Goal: Obtain resource: Obtain resource

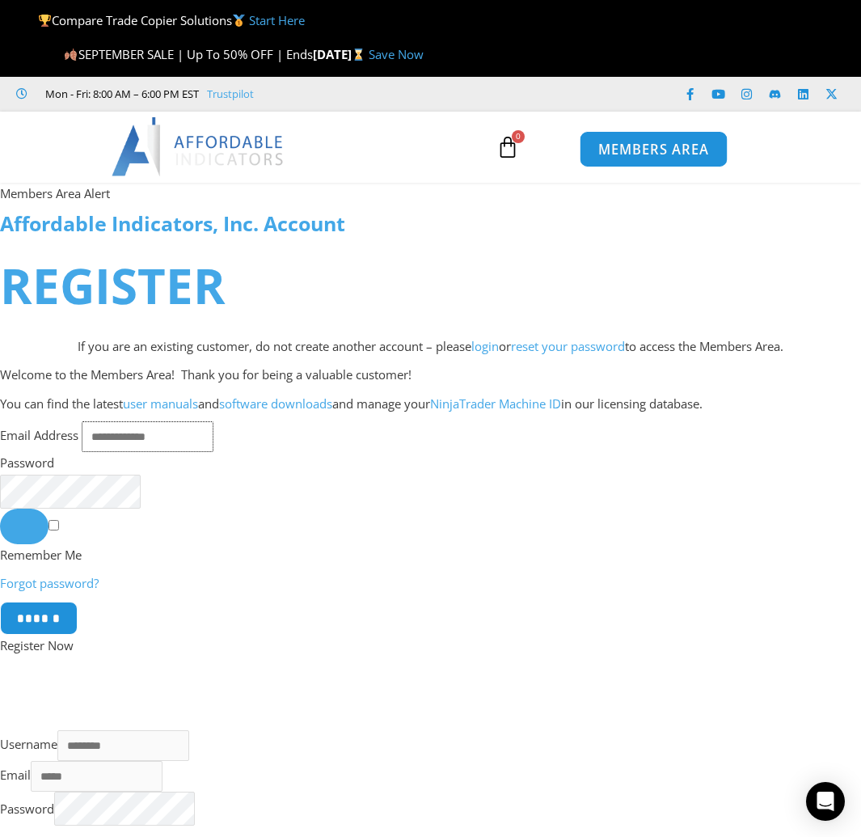
type input "**********"
click at [622, 148] on span "MEMBERS AREA" at bounding box center [653, 149] width 111 height 14
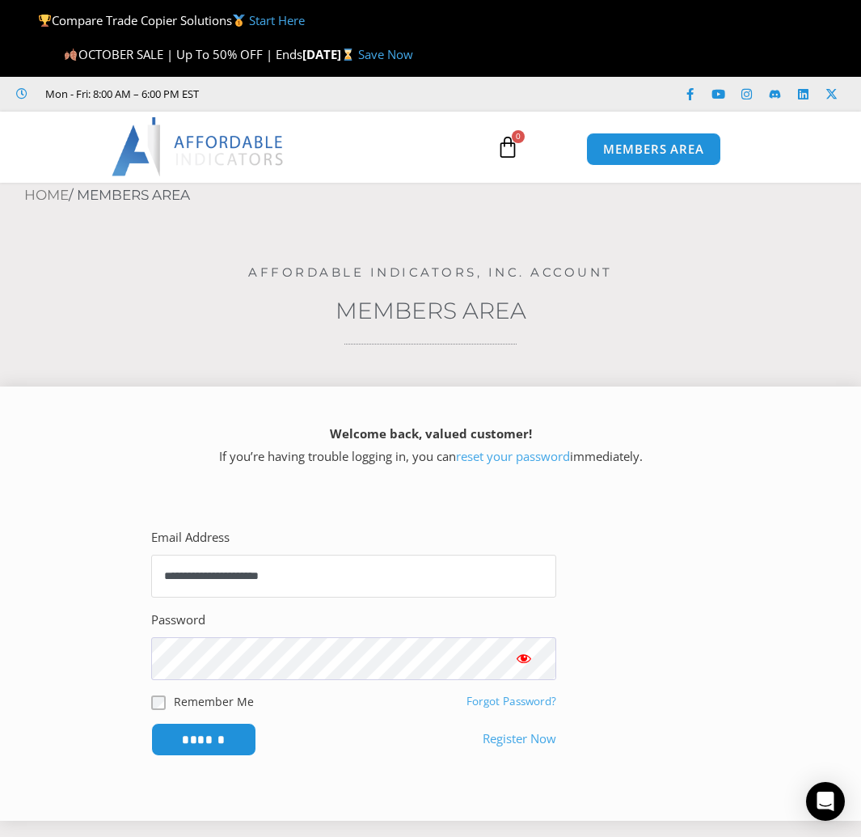
drag, startPoint x: 327, startPoint y: 571, endPoint x: 130, endPoint y: 574, distance: 197.3
click at [130, 574] on div "**********" at bounding box center [354, 641] width 462 height 286
type input "**********"
click at [213, 735] on input "******" at bounding box center [204, 739] width 111 height 35
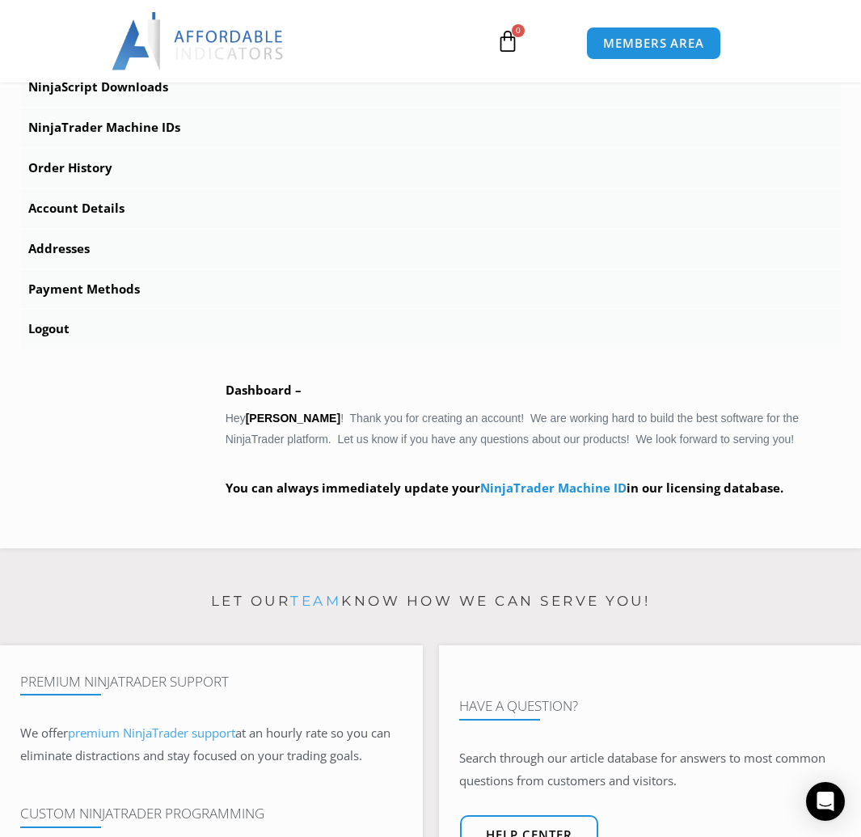
scroll to position [665, 0]
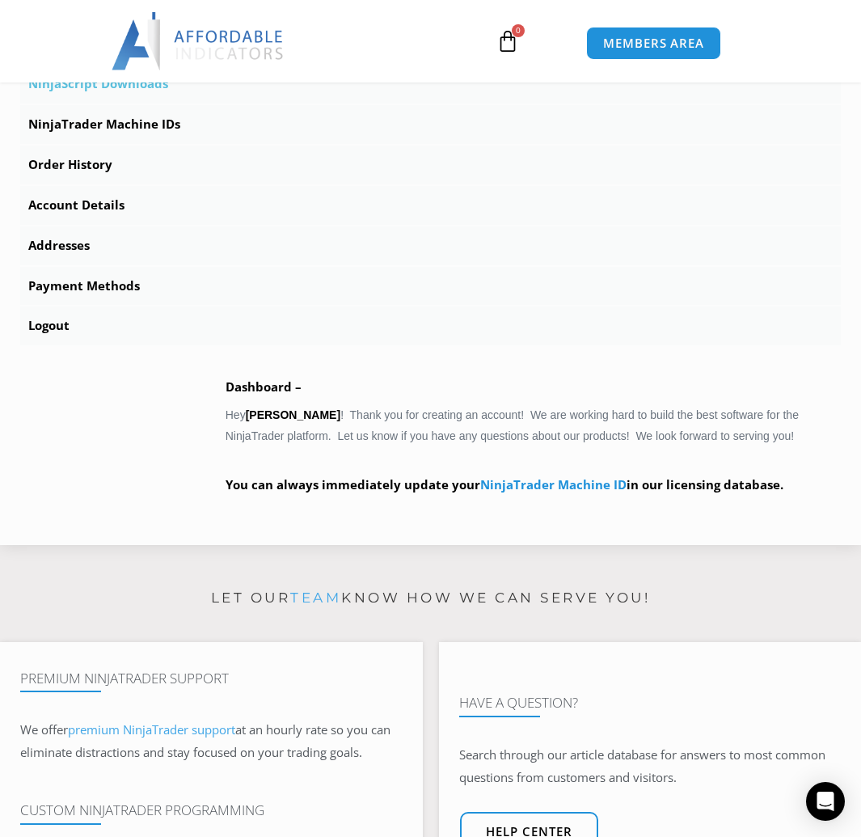
click at [171, 92] on link "NinjaScript Downloads" at bounding box center [430, 84] width 821 height 39
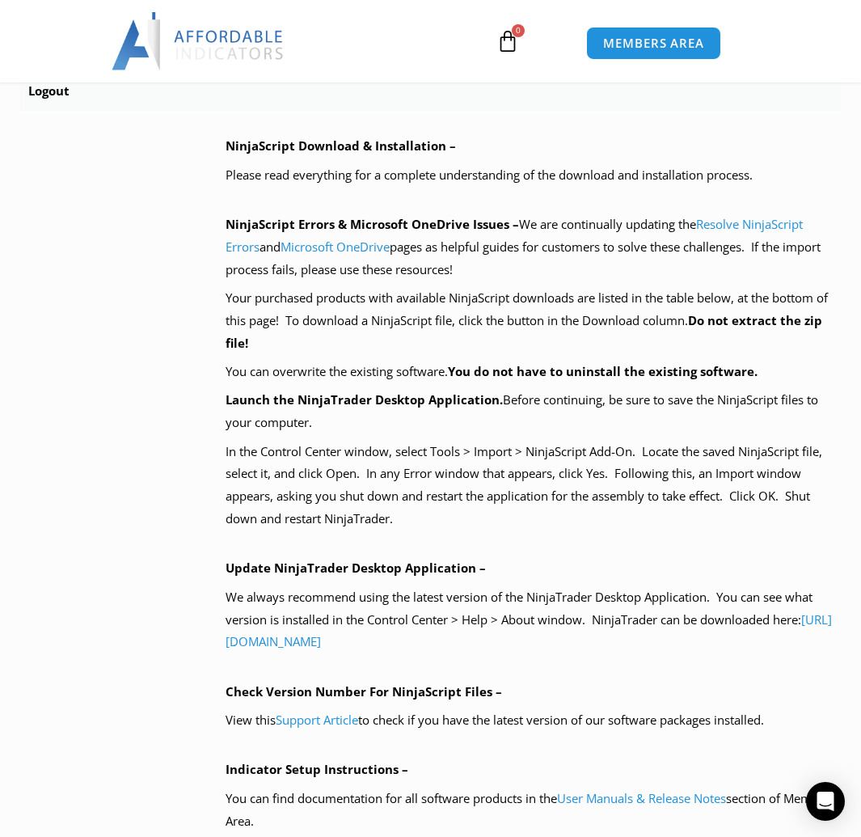
scroll to position [880, 0]
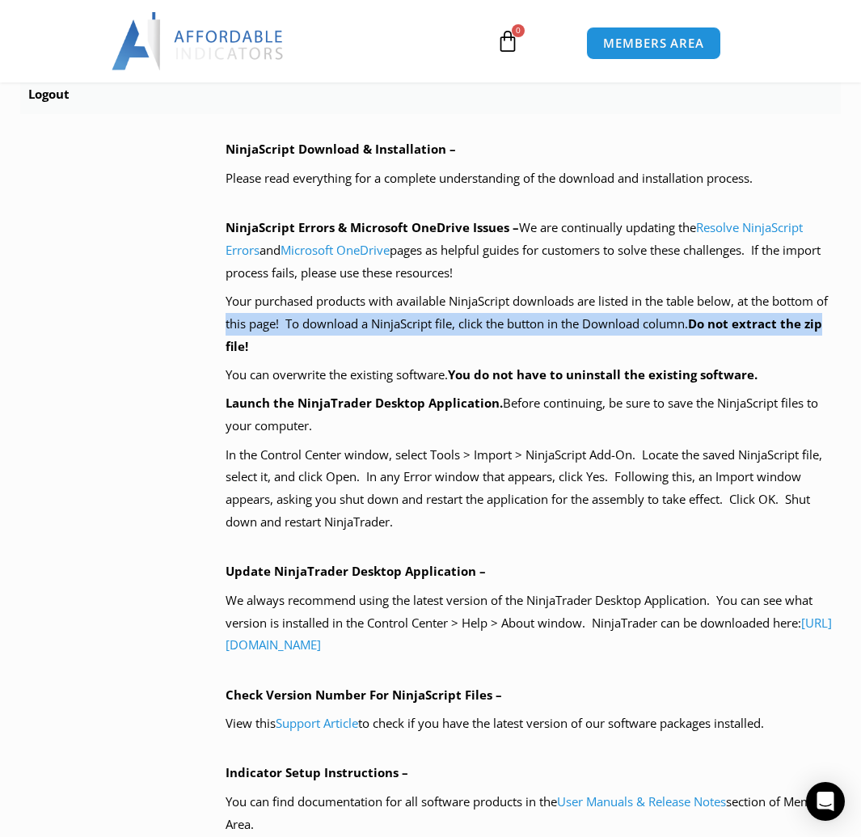
drag, startPoint x: 859, startPoint y: 299, endPoint x: 867, endPoint y: 330, distance: 31.8
click at [860, 330] on html "Skip to content Compare Trade Copier Solutions Start Here OCTOBER SALE | Up To …" at bounding box center [430, 821] width 861 height 3403
click at [792, 388] on div "NinjaScript Download & Installation – Please read everything for a complete und…" at bounding box center [533, 560] width 615 height 844
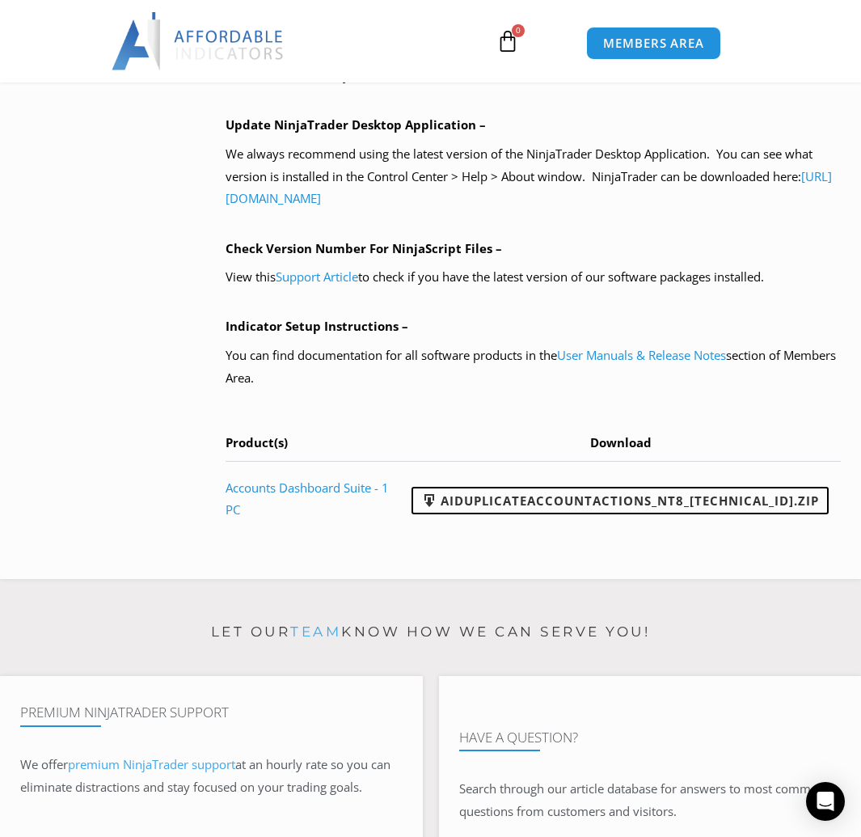
scroll to position [1333, 0]
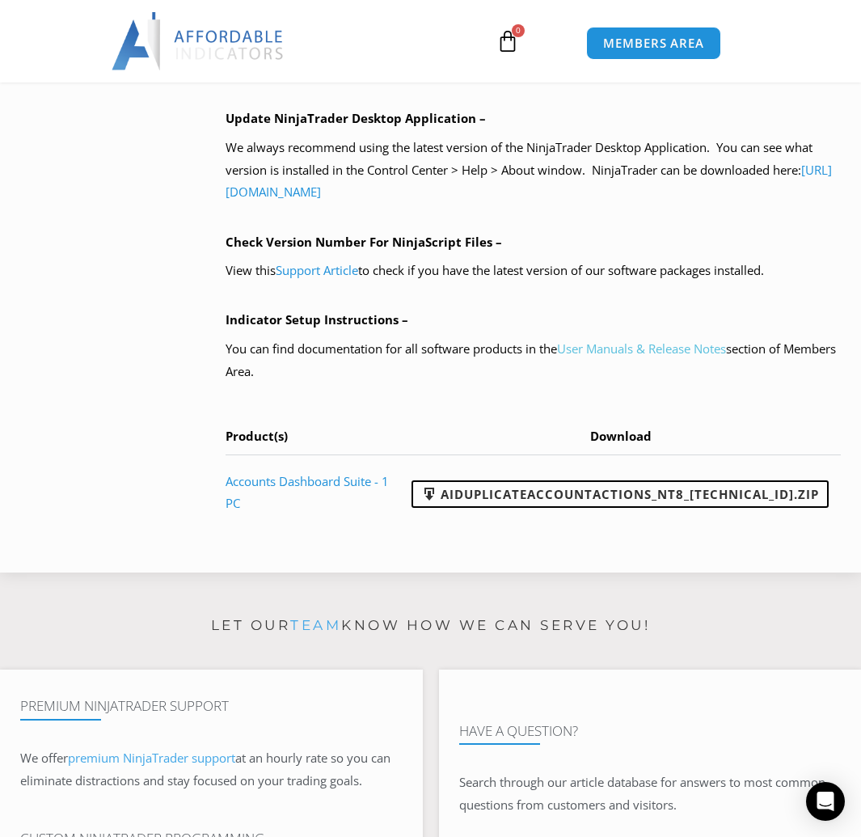
click at [607, 355] on link "User Manuals & Release Notes" at bounding box center [641, 348] width 169 height 16
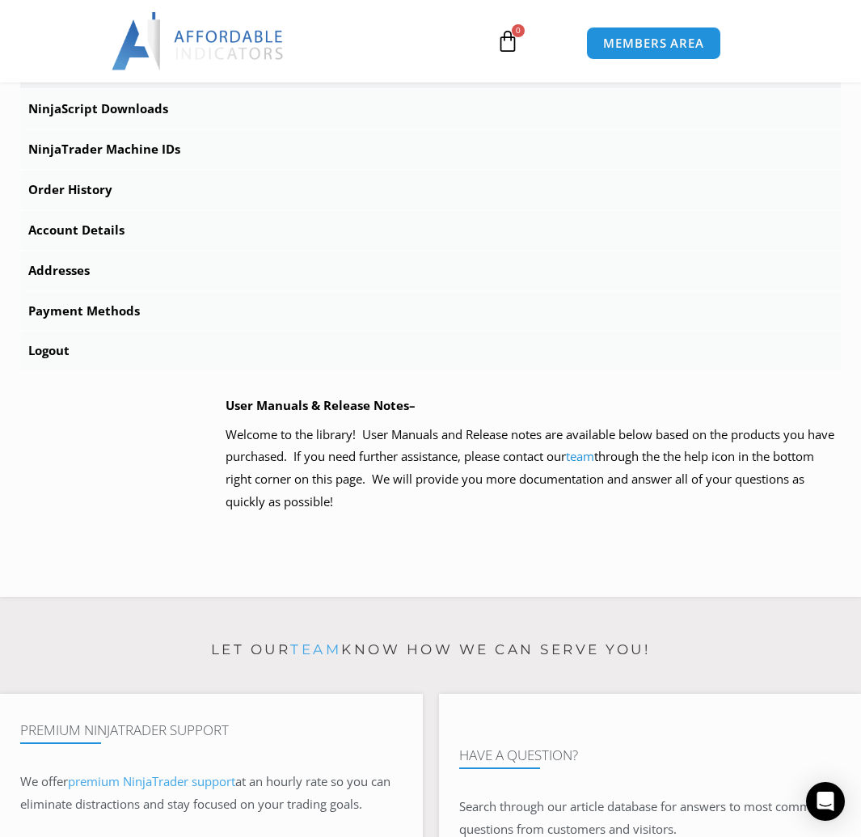
scroll to position [629, 0]
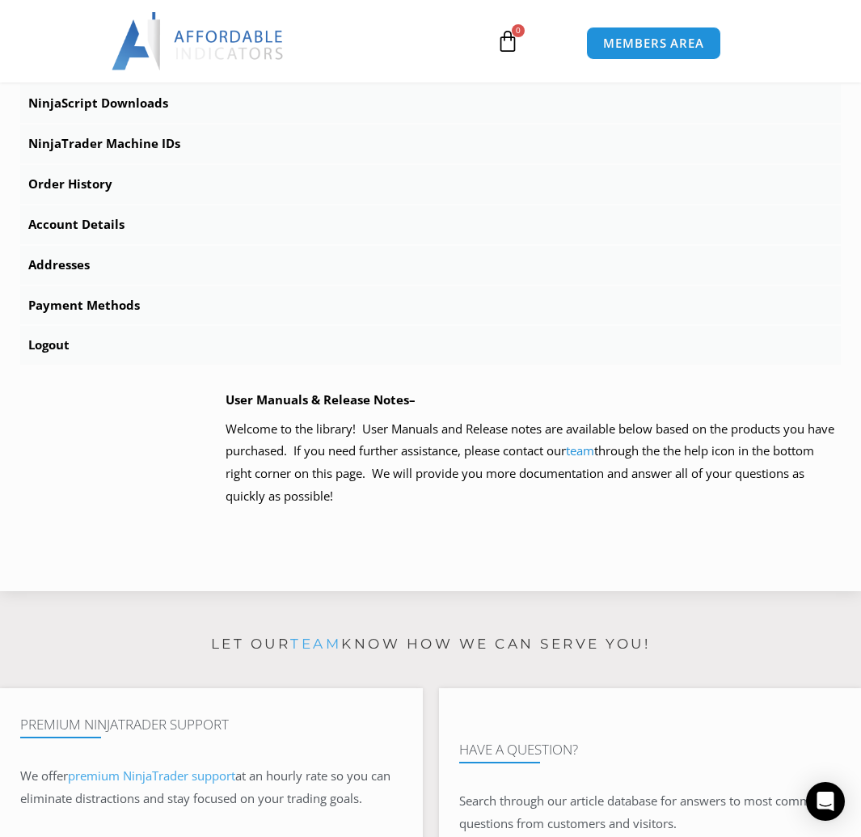
click at [389, 399] on b "User Manuals & Release Notes–" at bounding box center [321, 399] width 190 height 16
click at [337, 554] on div "User Manuals & Release Notes– Welcome to the library! User Manuals and Release …" at bounding box center [533, 480] width 615 height 182
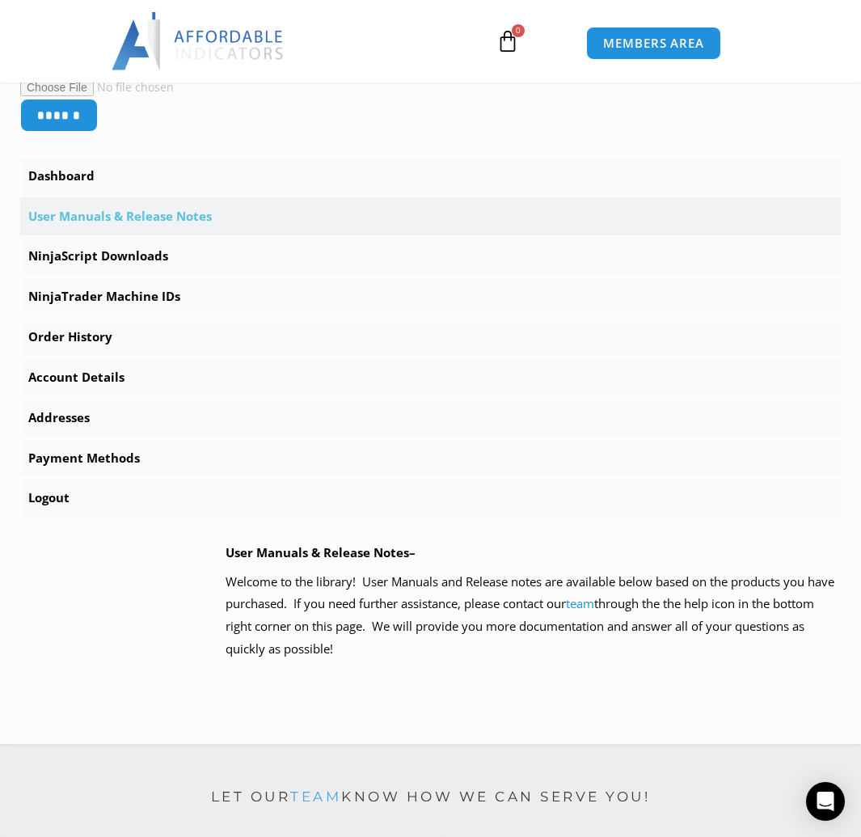
scroll to position [471, 0]
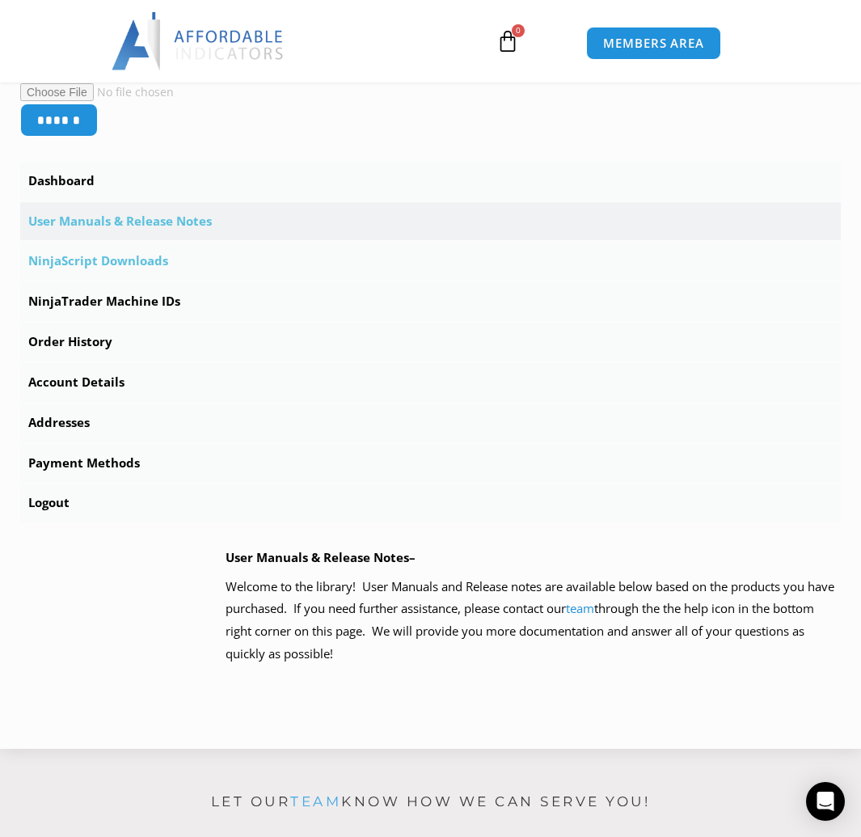
click at [148, 275] on link "NinjaScript Downloads" at bounding box center [430, 261] width 821 height 39
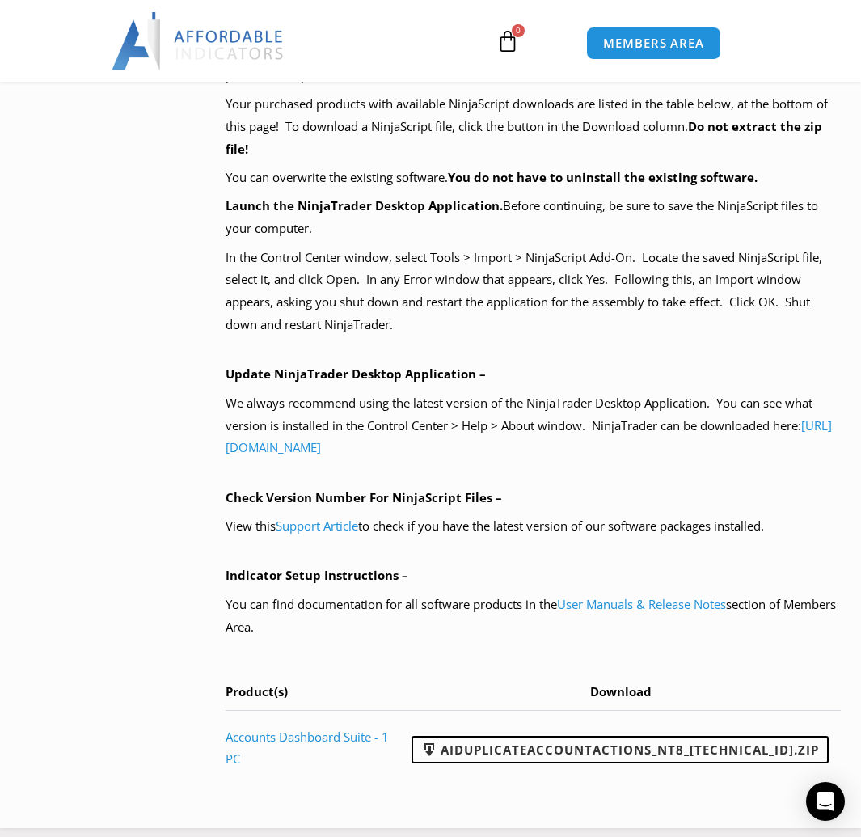
scroll to position [1080, 0]
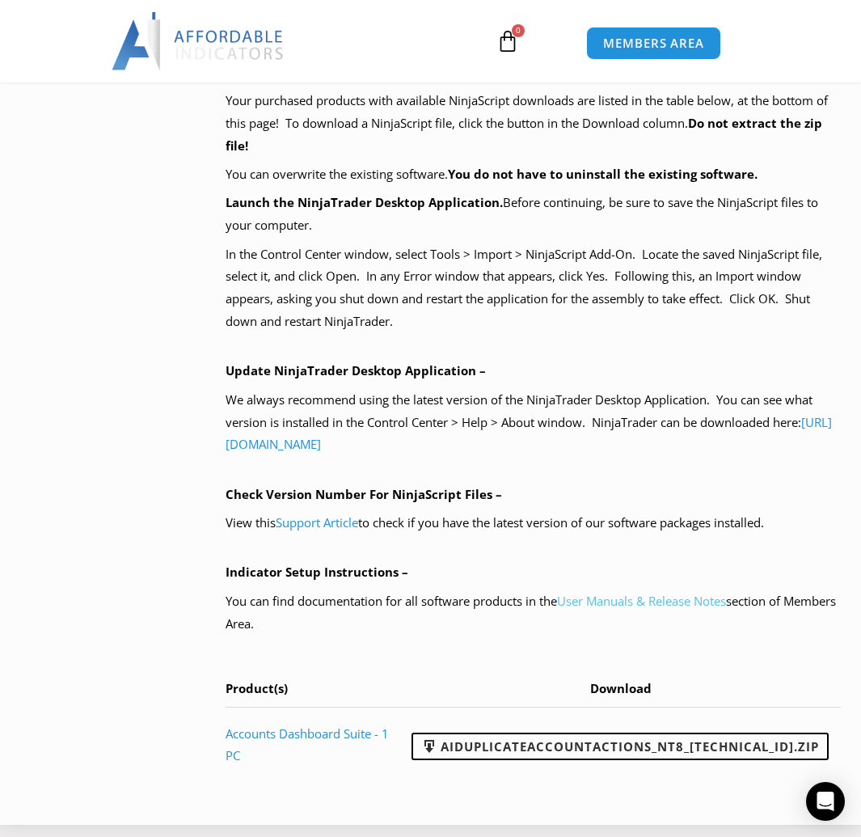
click at [657, 602] on link "User Manuals & Release Notes" at bounding box center [641, 601] width 169 height 16
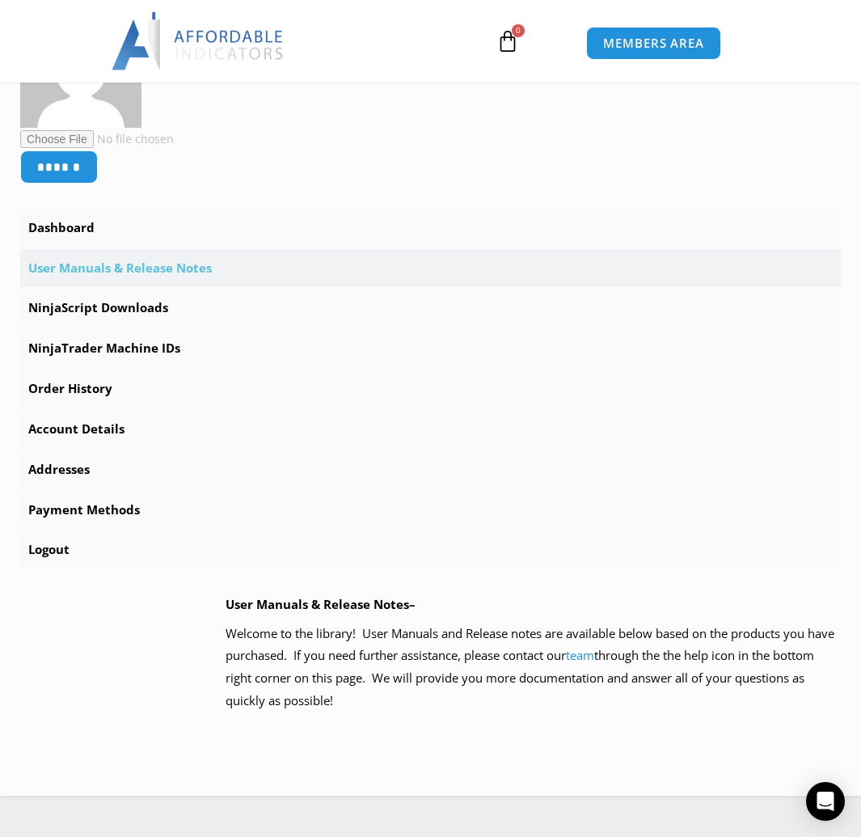
scroll to position [428, 0]
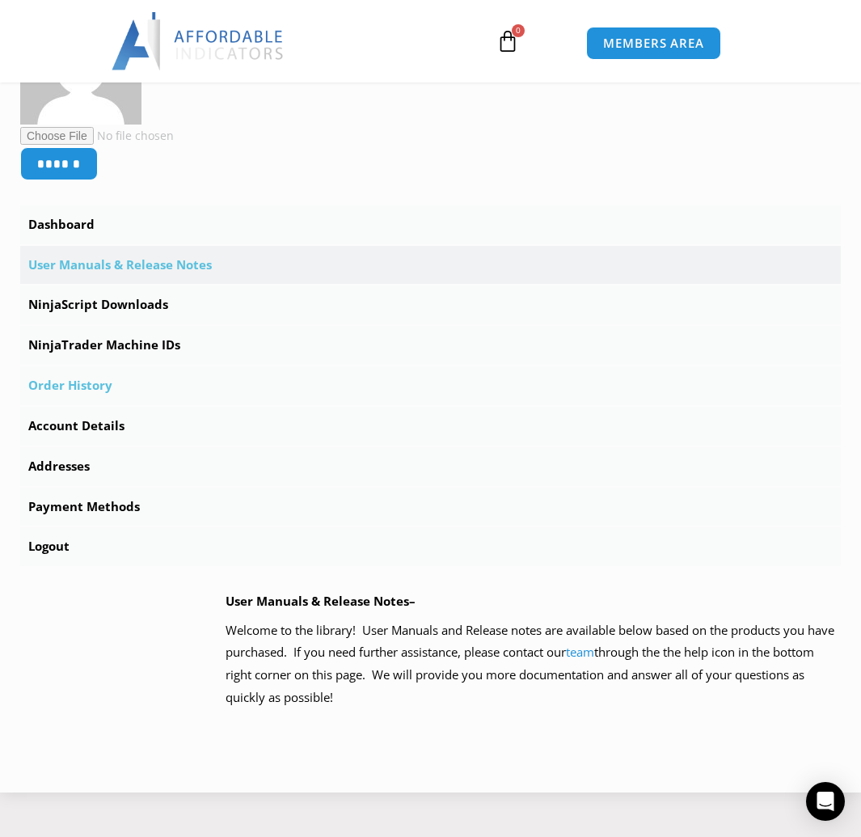
click at [110, 384] on link "Order History" at bounding box center [430, 385] width 821 height 39
click at [122, 298] on link "NinjaScript Downloads" at bounding box center [430, 304] width 821 height 39
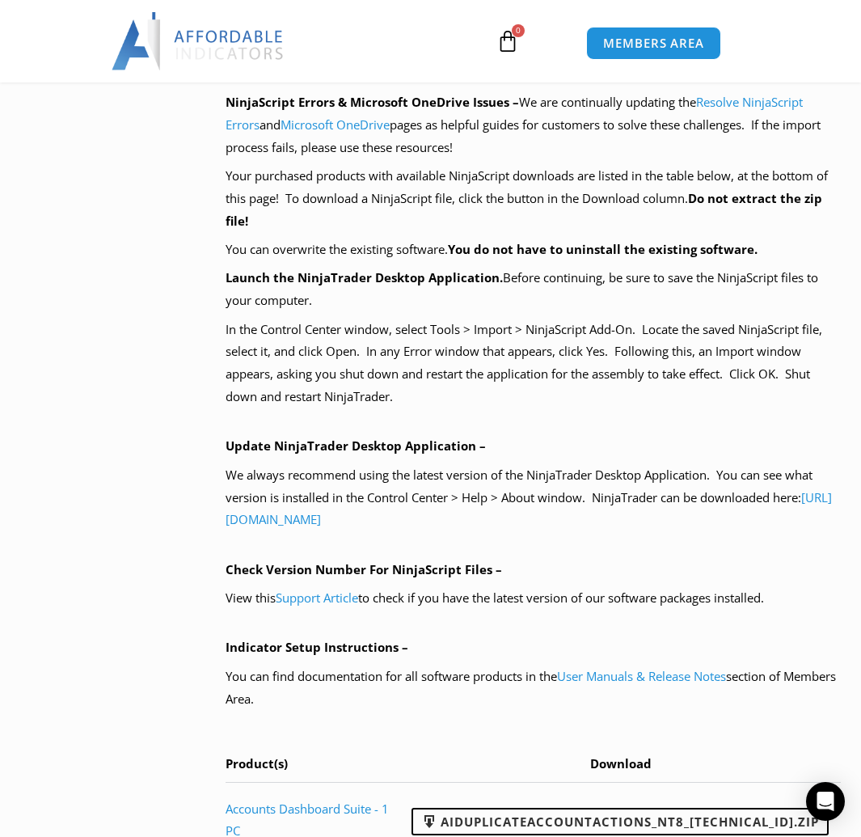
scroll to position [1002, 0]
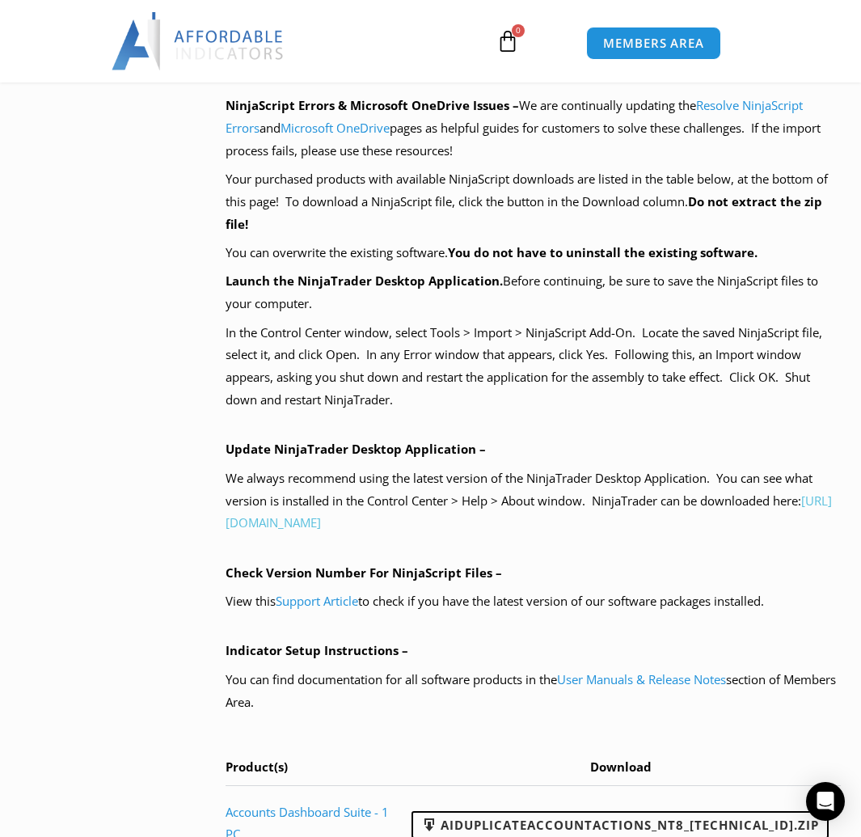
click at [373, 526] on link "https://account.ninjatrader.com/download" at bounding box center [529, 511] width 606 height 39
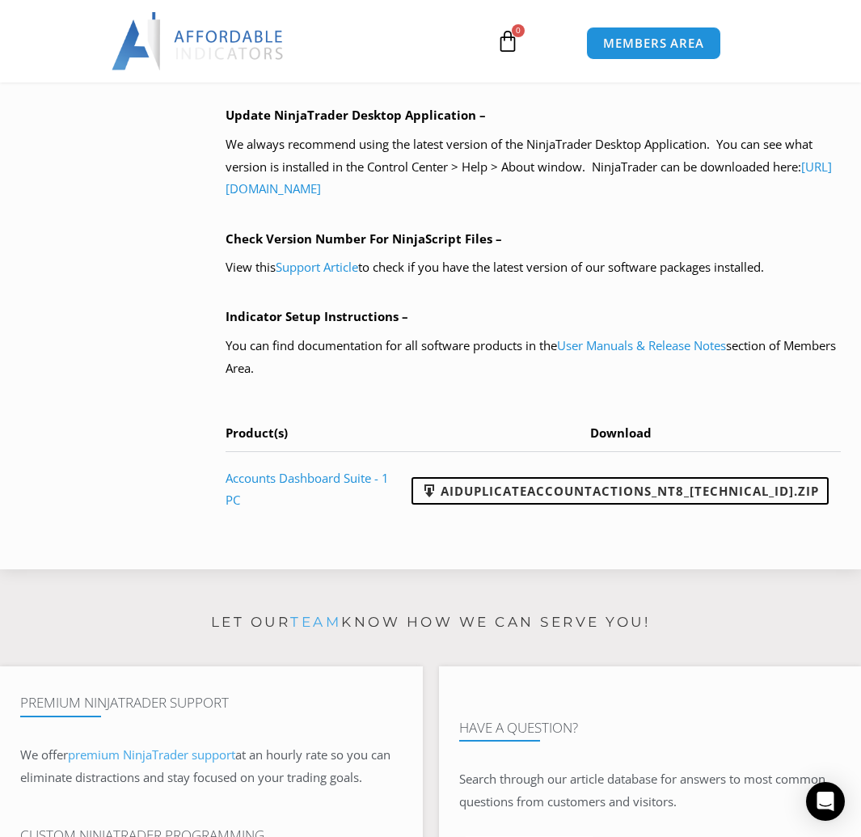
scroll to position [1343, 0]
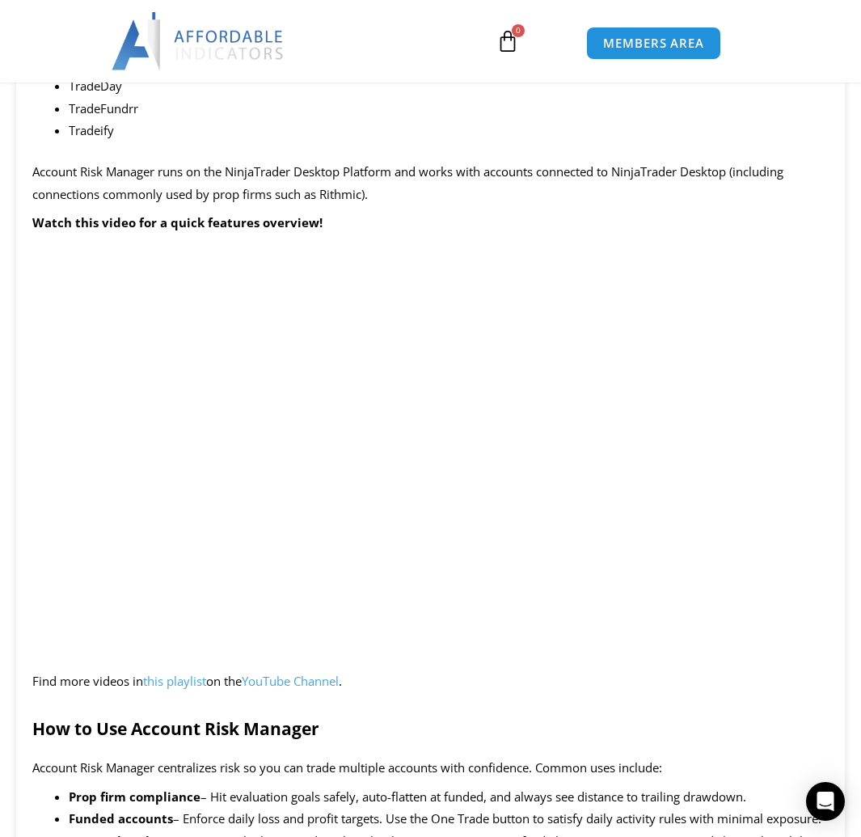
scroll to position [2120, 0]
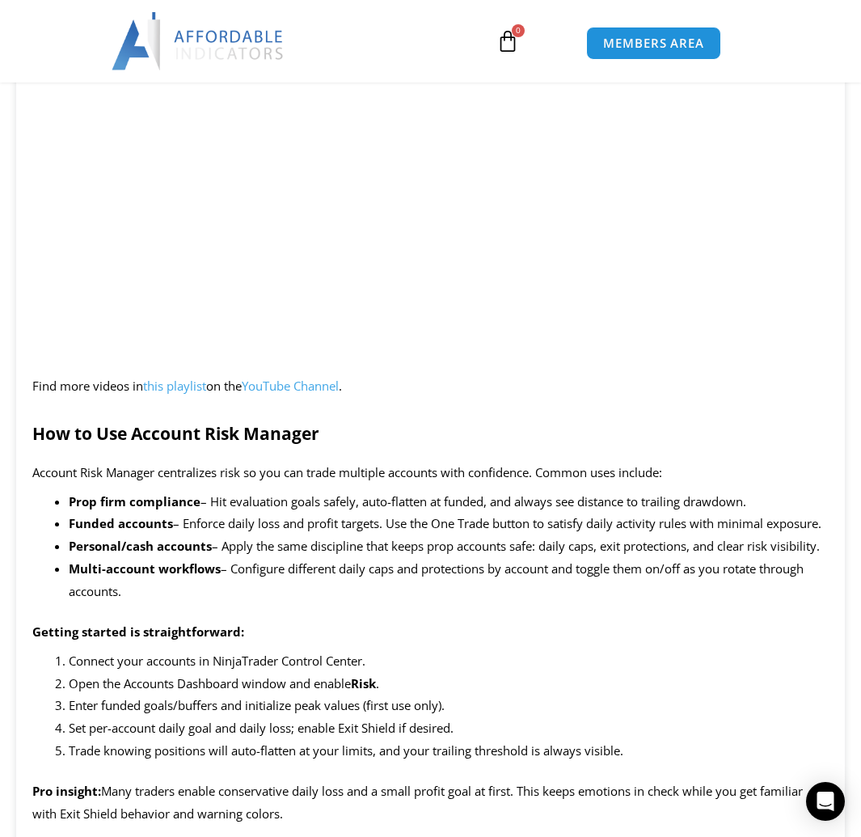
drag, startPoint x: 864, startPoint y: 86, endPoint x: 867, endPoint y: 341, distance: 255.5
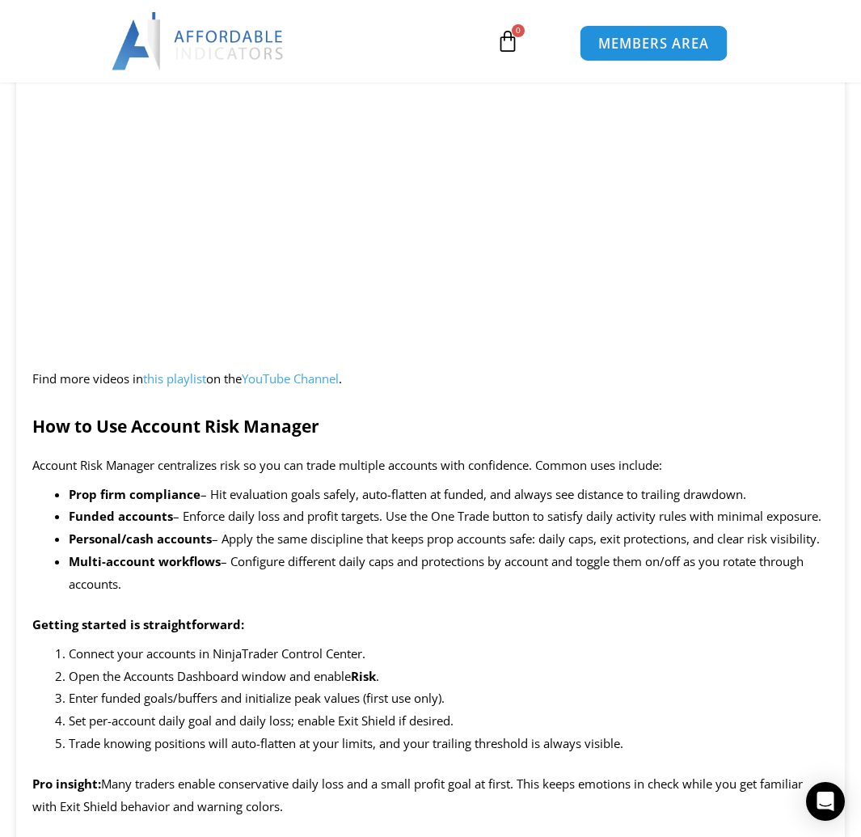
click at [702, 47] on span "MEMBERS AREA" at bounding box center [653, 43] width 111 height 14
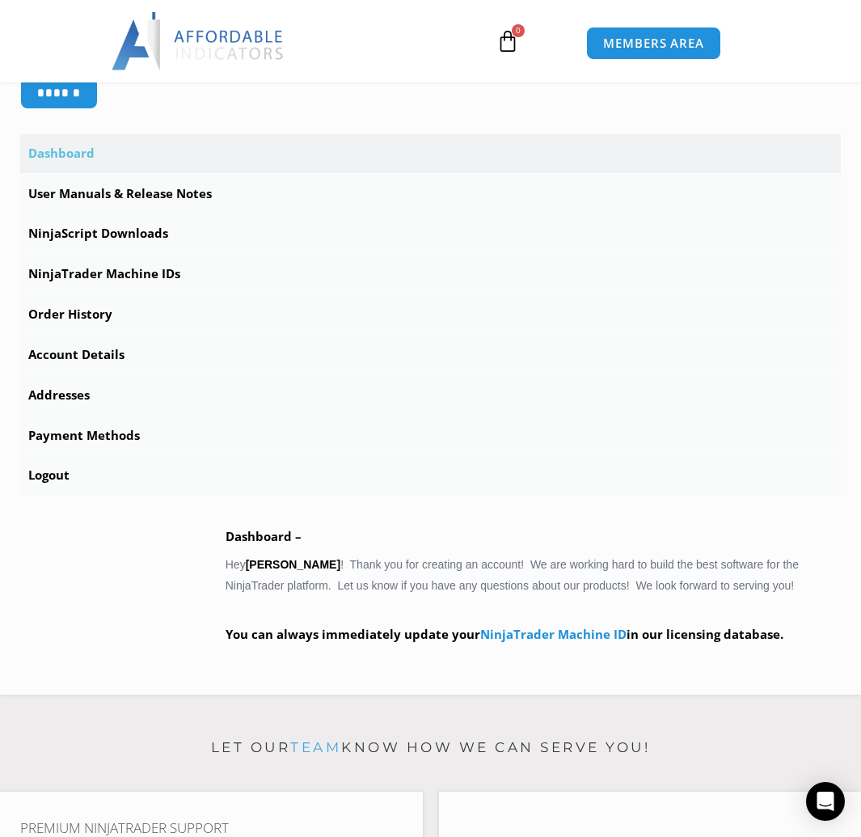
scroll to position [518, 0]
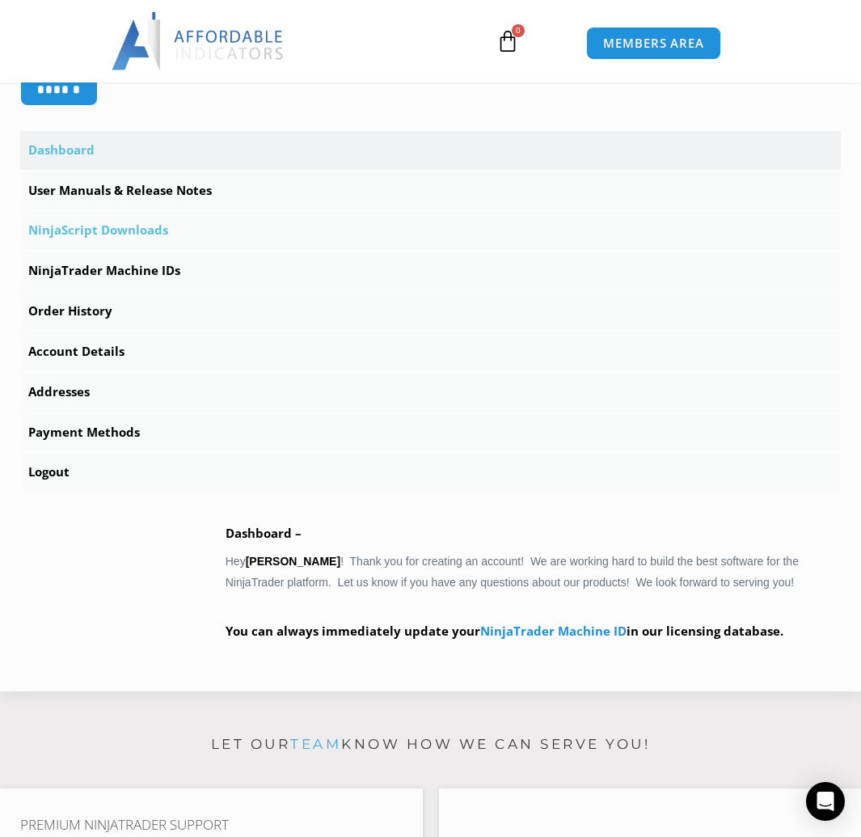
click at [163, 230] on link "NinjaScript Downloads" at bounding box center [430, 230] width 821 height 39
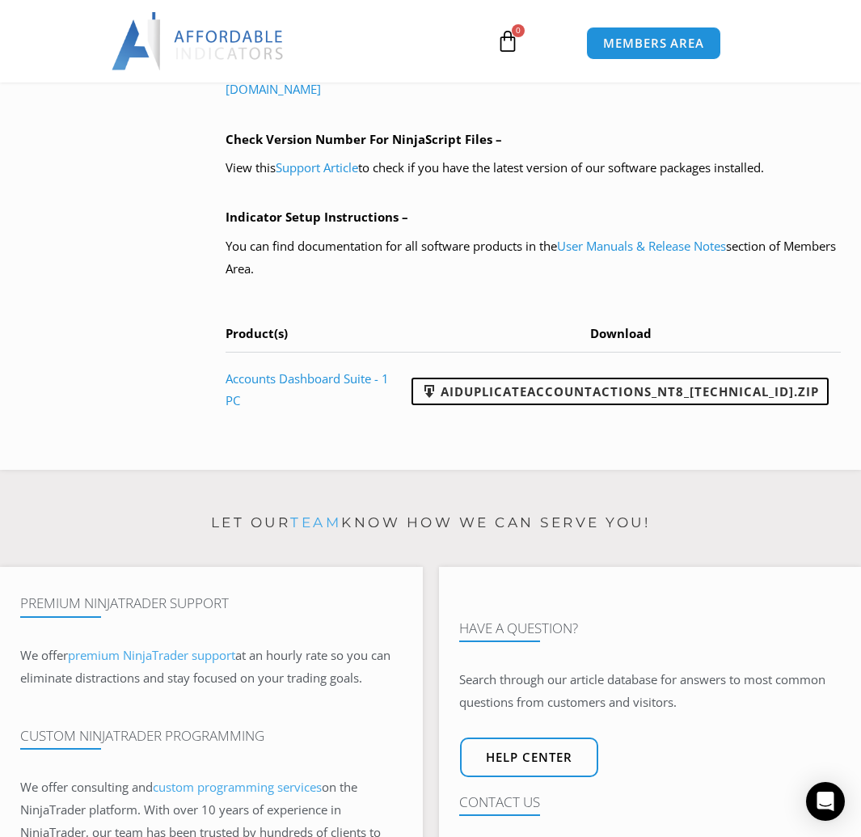
scroll to position [1438, 0]
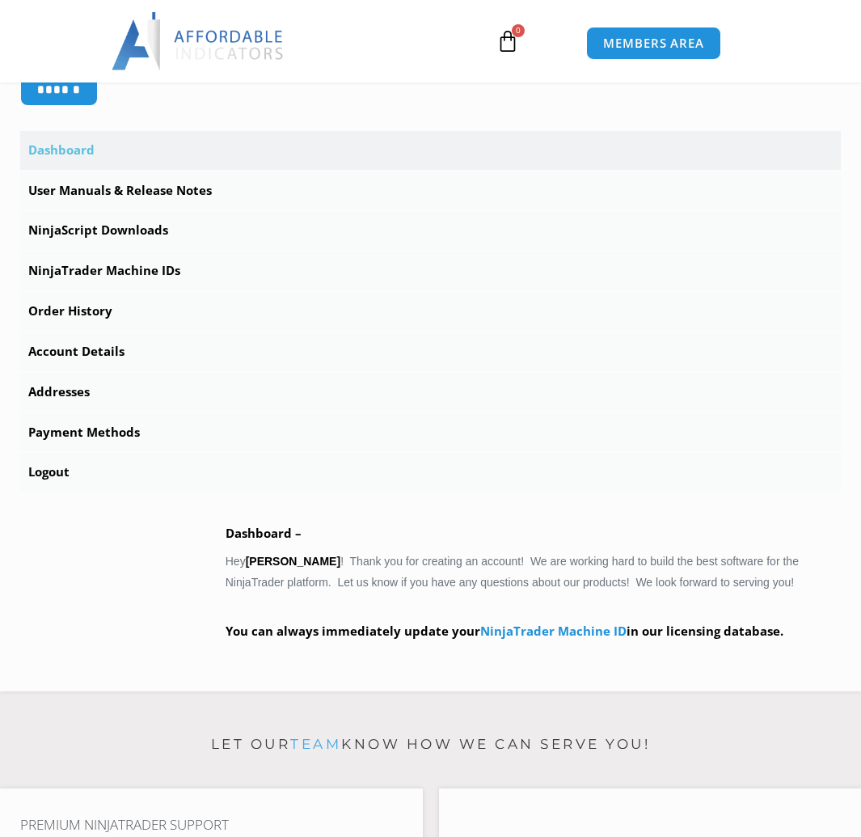
scroll to position [518, 0]
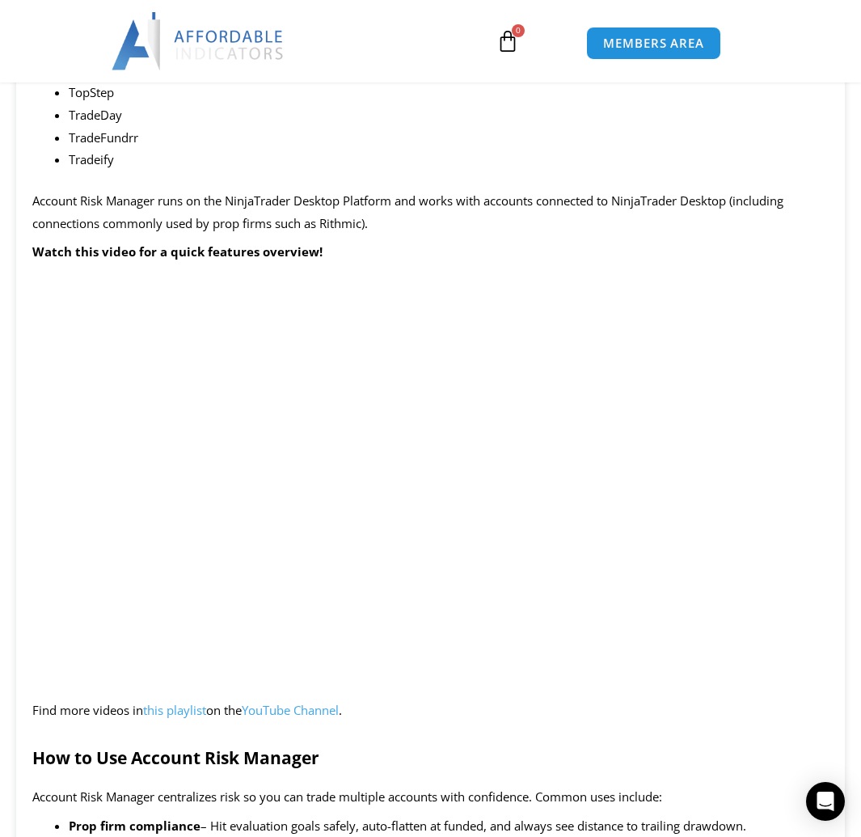
scroll to position [2059, 0]
